Goal: Find specific page/section: Find specific page/section

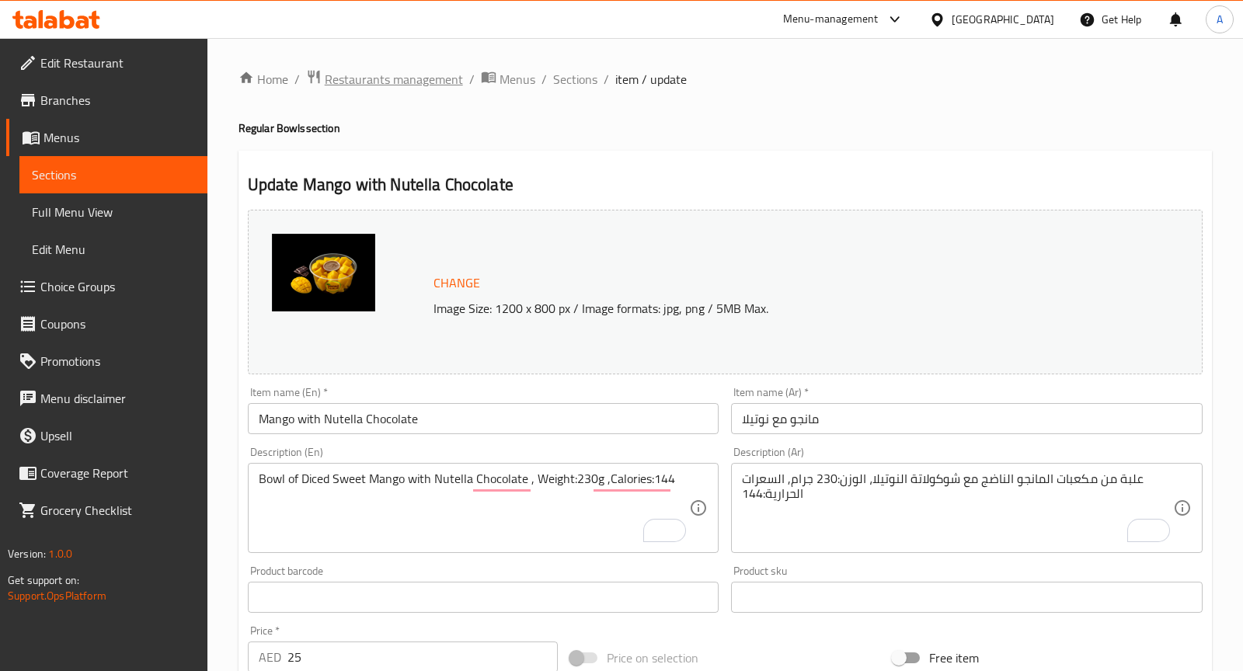
click at [412, 80] on span "Restaurants management" at bounding box center [394, 79] width 138 height 19
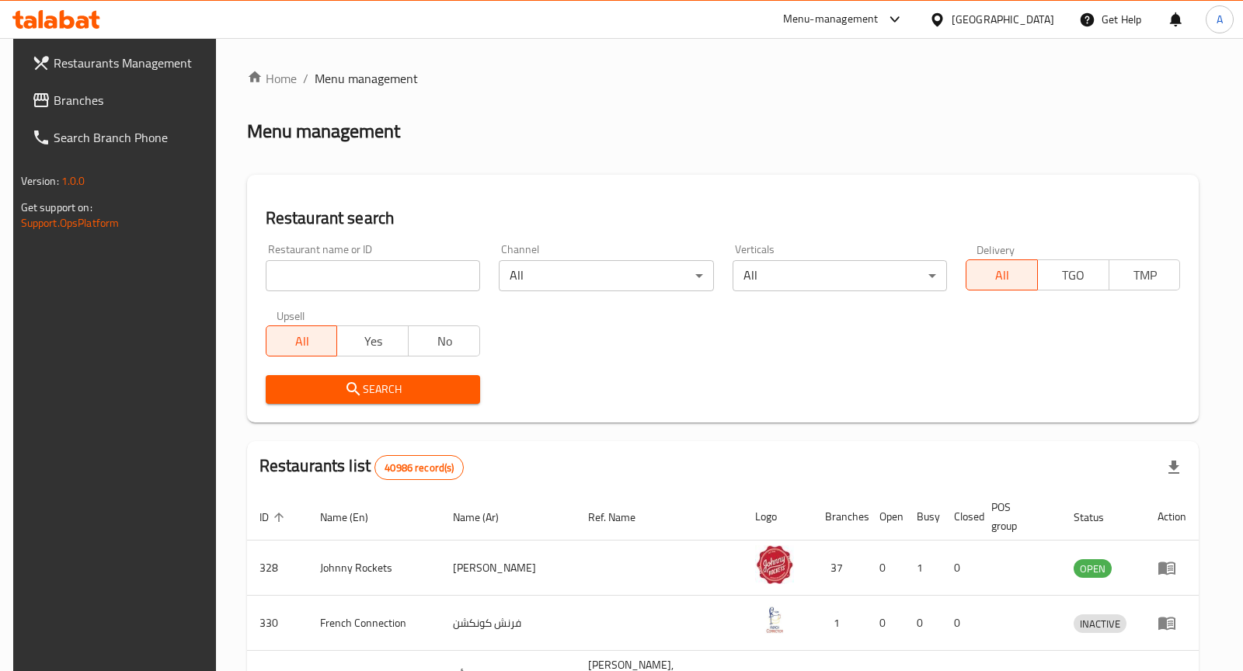
click at [397, 272] on input "search" at bounding box center [373, 275] width 214 height 31
paste input "Ziyafet Turkish, Jumeirah 3"
click at [373, 281] on input "Ziyafet Turkish, Jumeirah 3" at bounding box center [373, 275] width 214 height 31
type input "Ziyafet Turkish"
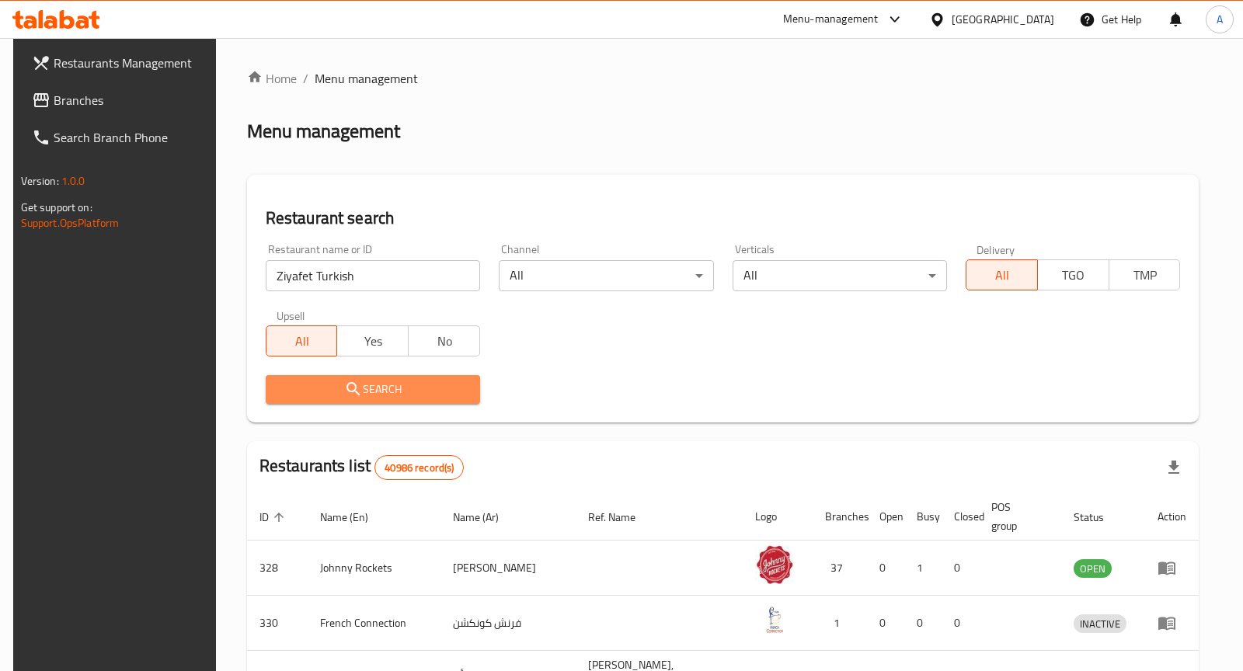
click at [348, 389] on icon "submit" at bounding box center [353, 389] width 19 height 19
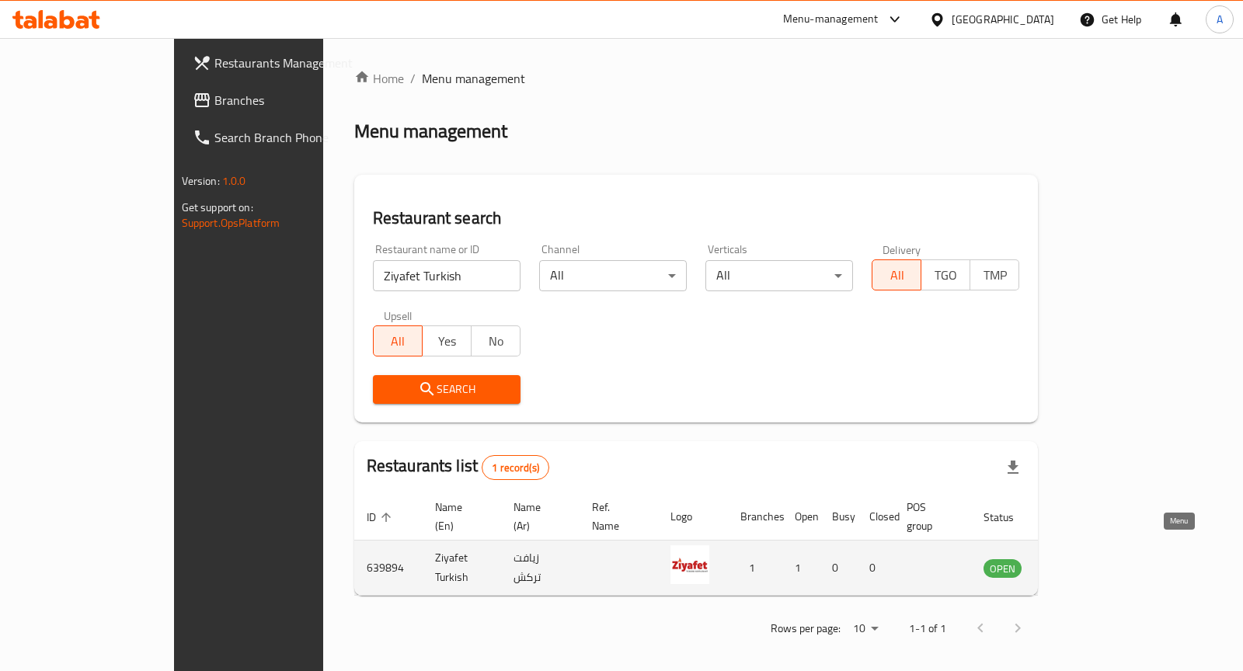
click at [1083, 563] on icon "enhanced table" at bounding box center [1074, 569] width 17 height 13
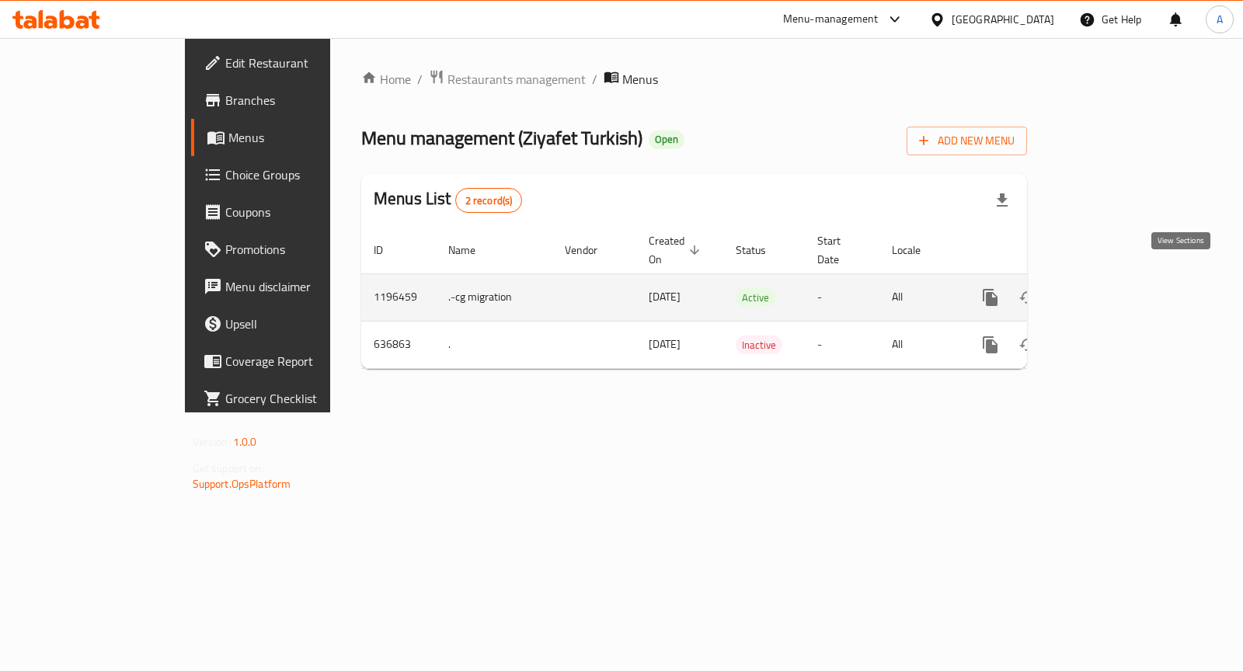
click at [1110, 291] on icon "enhanced table" at bounding box center [1103, 298] width 14 height 14
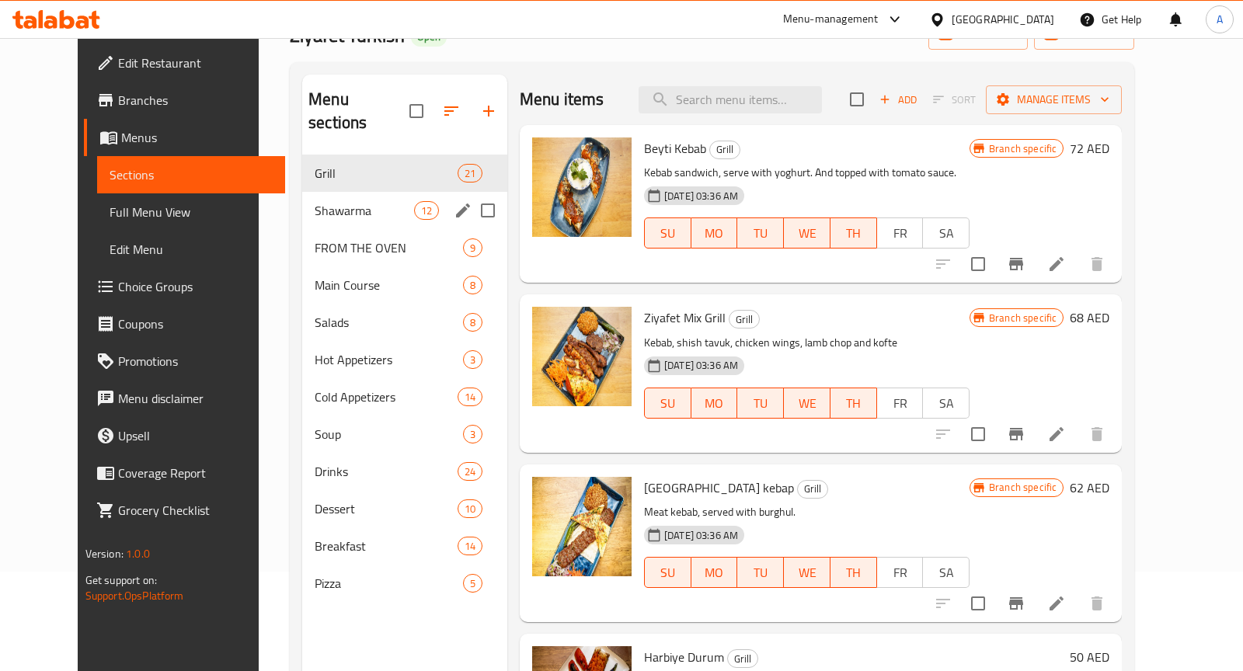
scroll to position [102, 0]
